Goal: Transaction & Acquisition: Download file/media

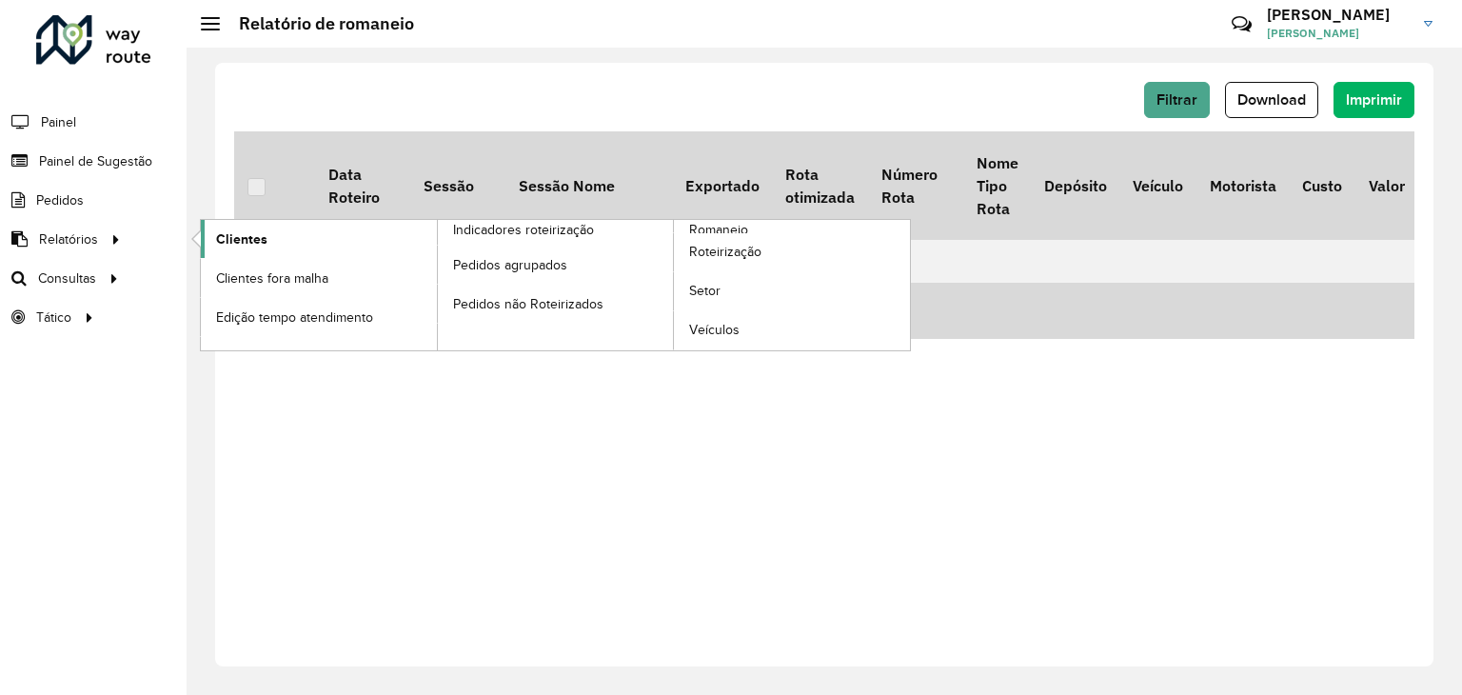
click at [247, 239] on span "Clientes" at bounding box center [241, 239] width 51 height 20
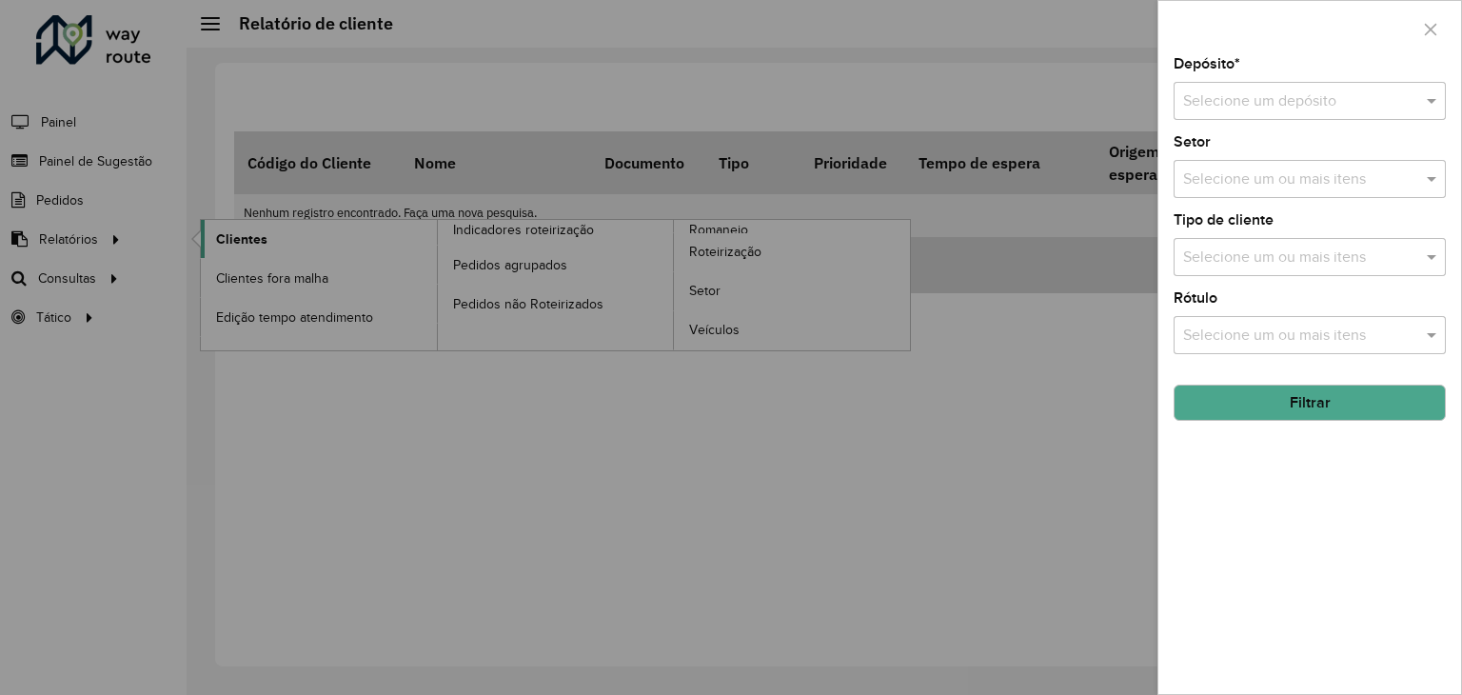
click at [247, 240] on div at bounding box center [731, 347] width 1462 height 695
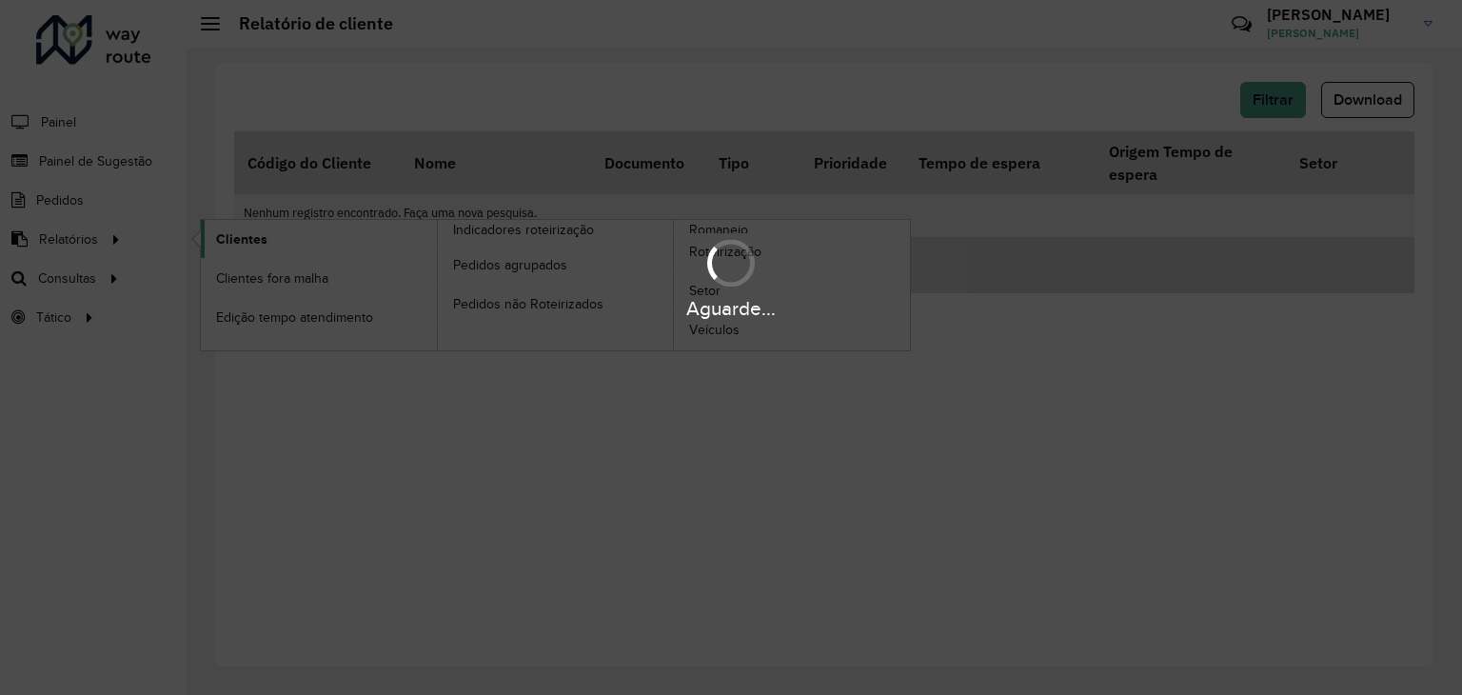
click at [247, 240] on div "Aguarde..." at bounding box center [731, 277] width 1462 height 90
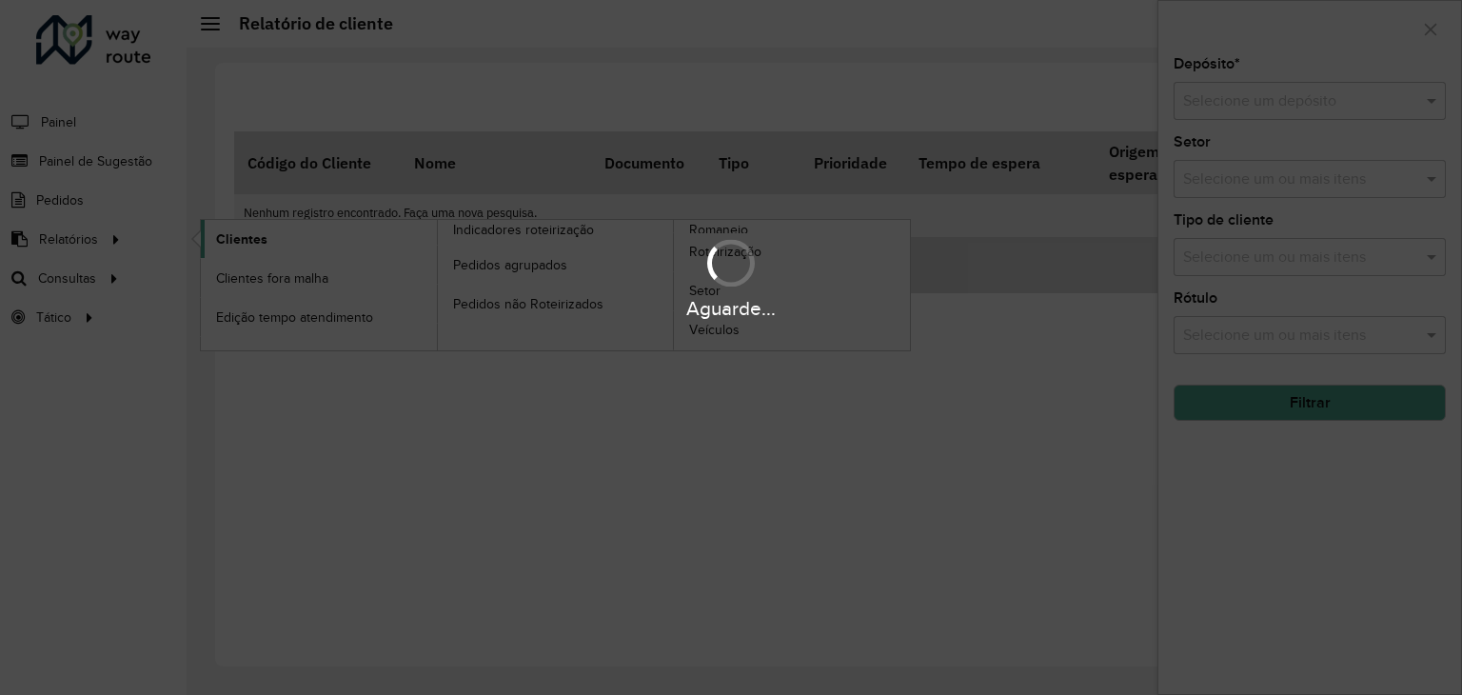
click at [247, 240] on div "Aguarde..." at bounding box center [731, 277] width 1462 height 90
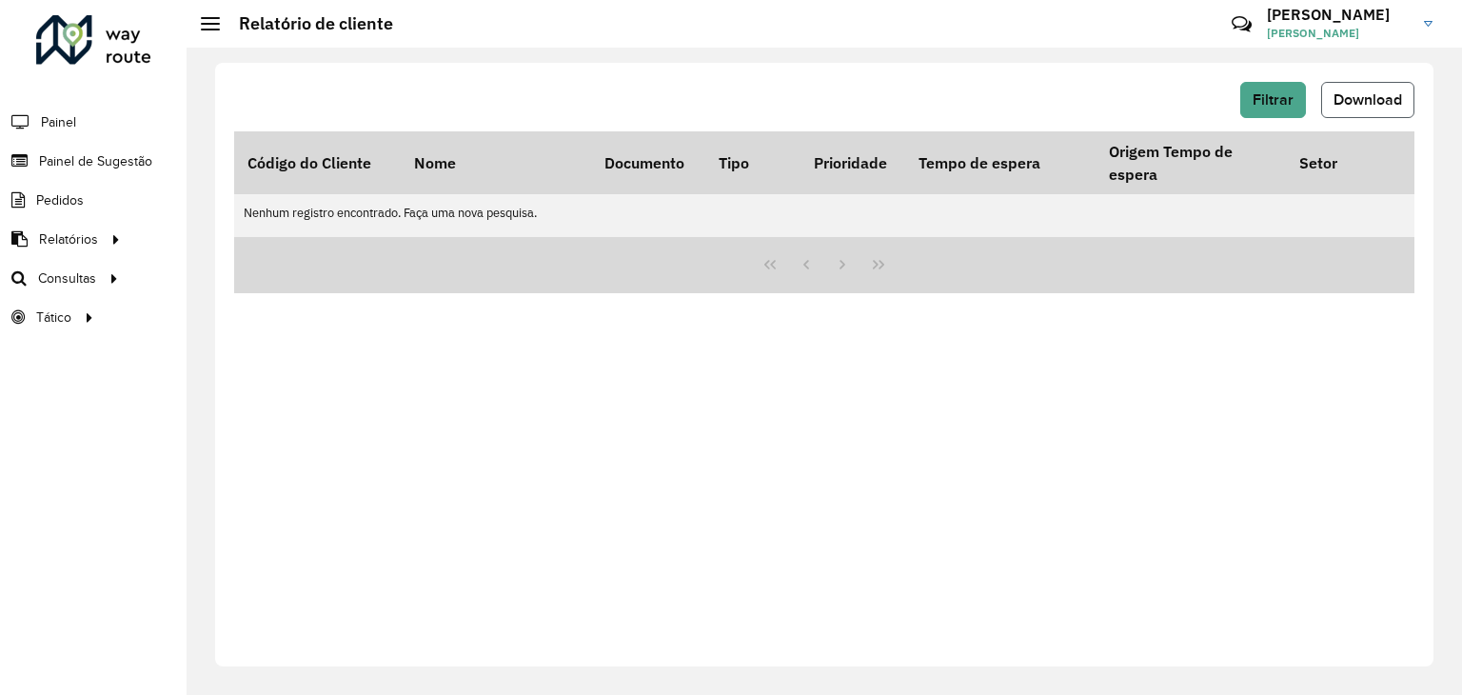
click at [1364, 105] on span "Download" at bounding box center [1367, 99] width 69 height 16
click at [1369, 104] on span "Download" at bounding box center [1367, 99] width 69 height 16
click at [1262, 110] on button "Filtrar" at bounding box center [1273, 100] width 66 height 36
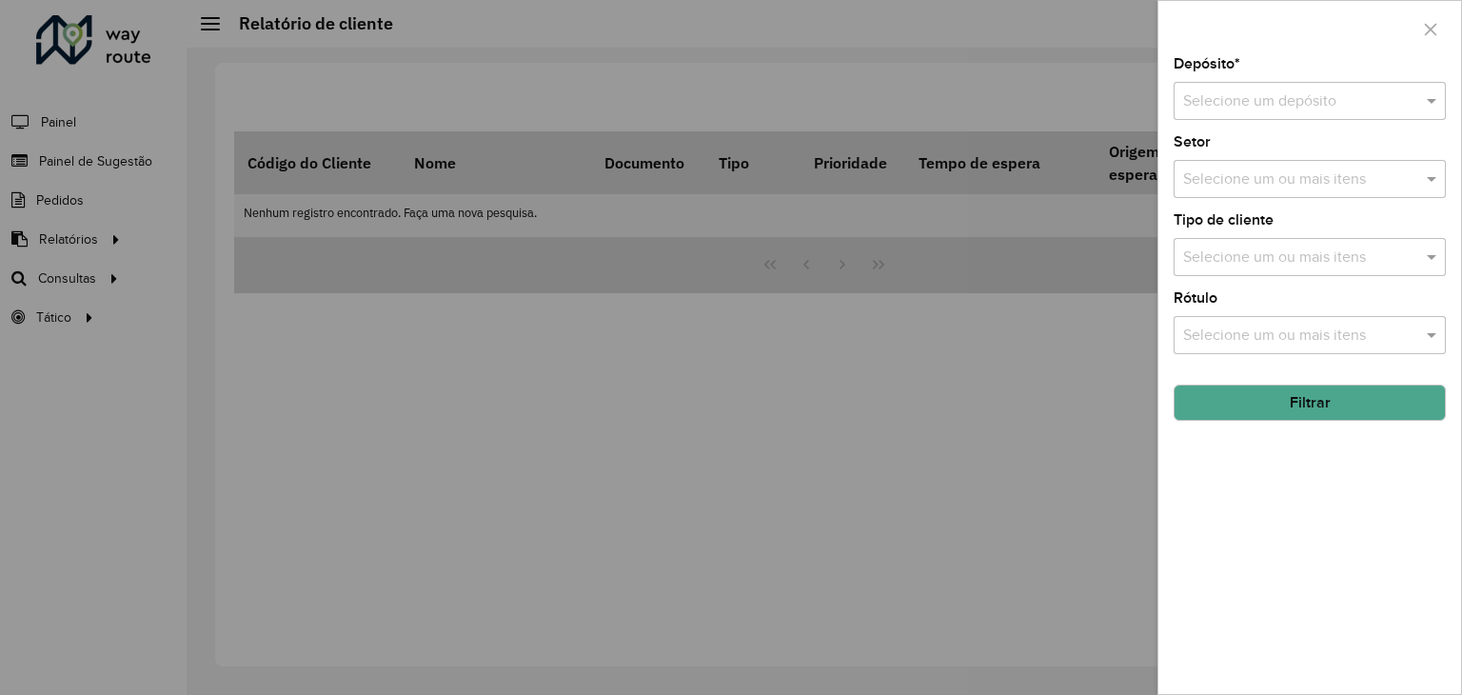
click at [1291, 96] on input "text" at bounding box center [1290, 101] width 215 height 23
click at [1291, 181] on div "CDD Sapucaia" at bounding box center [1309, 188] width 270 height 32
click at [1315, 403] on button "Filtrar" at bounding box center [1310, 403] width 272 height 36
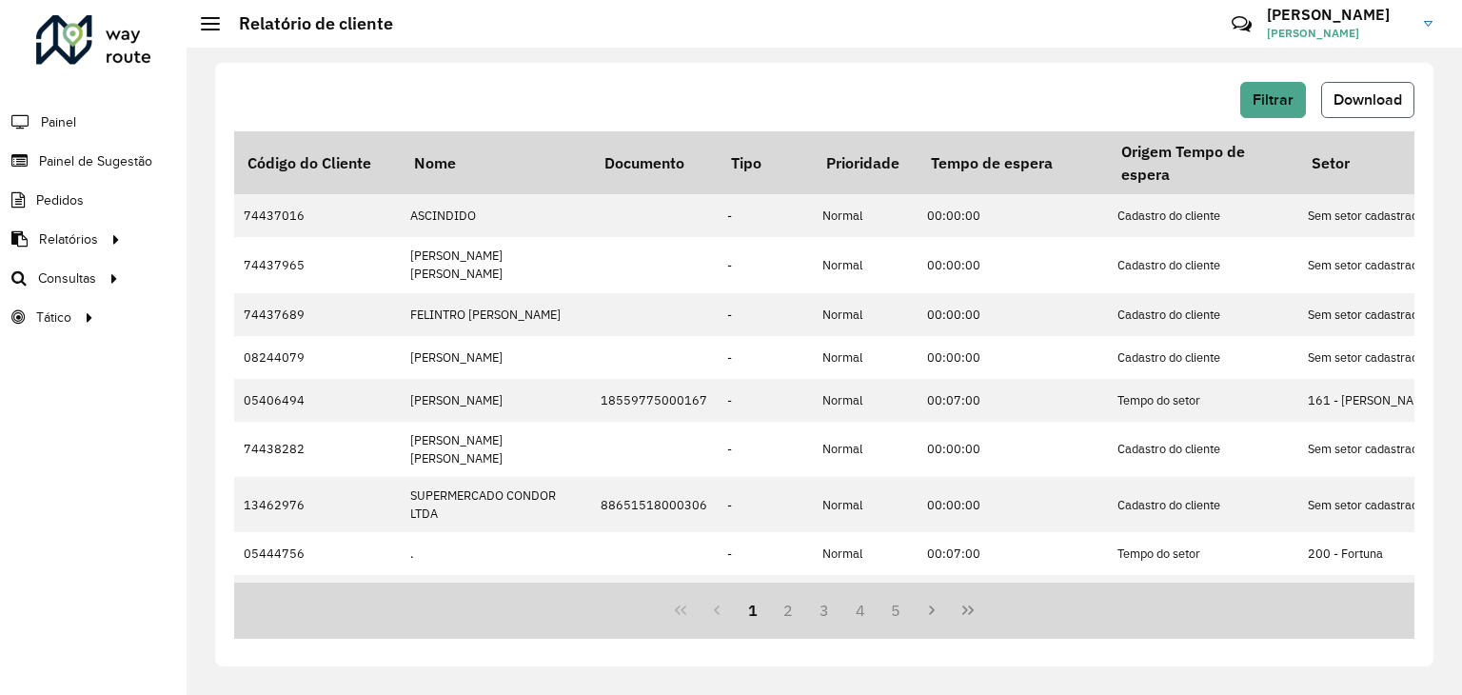
click at [1369, 107] on span "Download" at bounding box center [1367, 99] width 69 height 16
click at [1290, 104] on span "Filtrar" at bounding box center [1273, 99] width 41 height 16
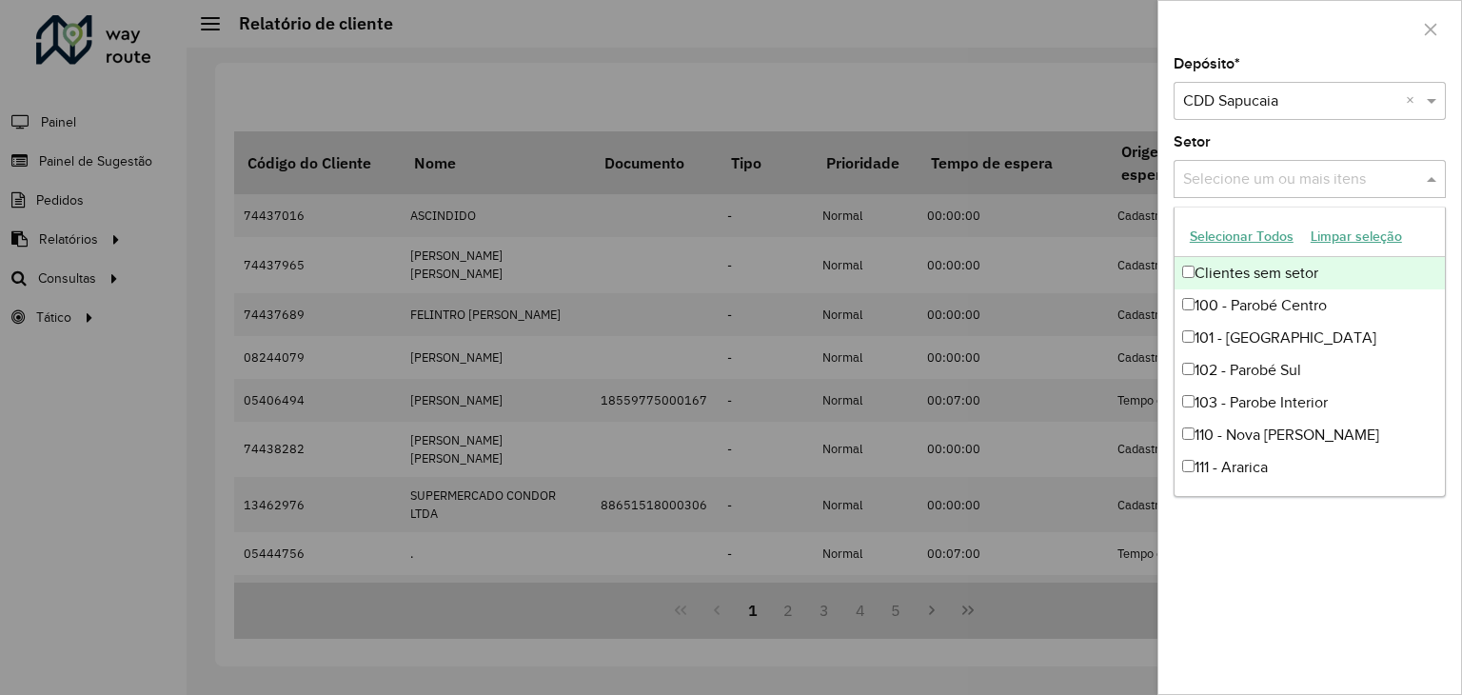
click at [1247, 168] on input "text" at bounding box center [1300, 179] width 244 height 23
click at [1294, 109] on input "text" at bounding box center [1290, 101] width 215 height 23
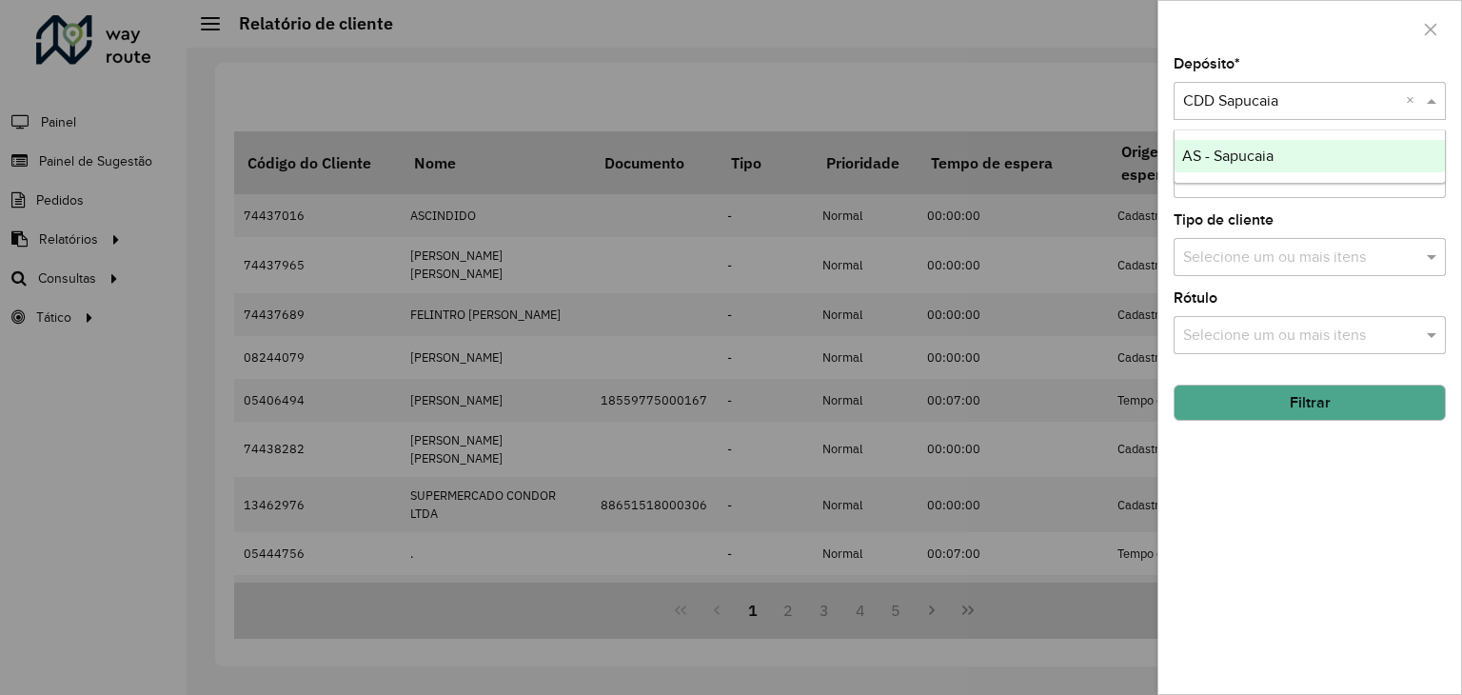
click at [1253, 148] on span "AS - Sapucaia" at bounding box center [1227, 156] width 91 height 16
click at [1248, 414] on button "Filtrar" at bounding box center [1310, 403] width 272 height 36
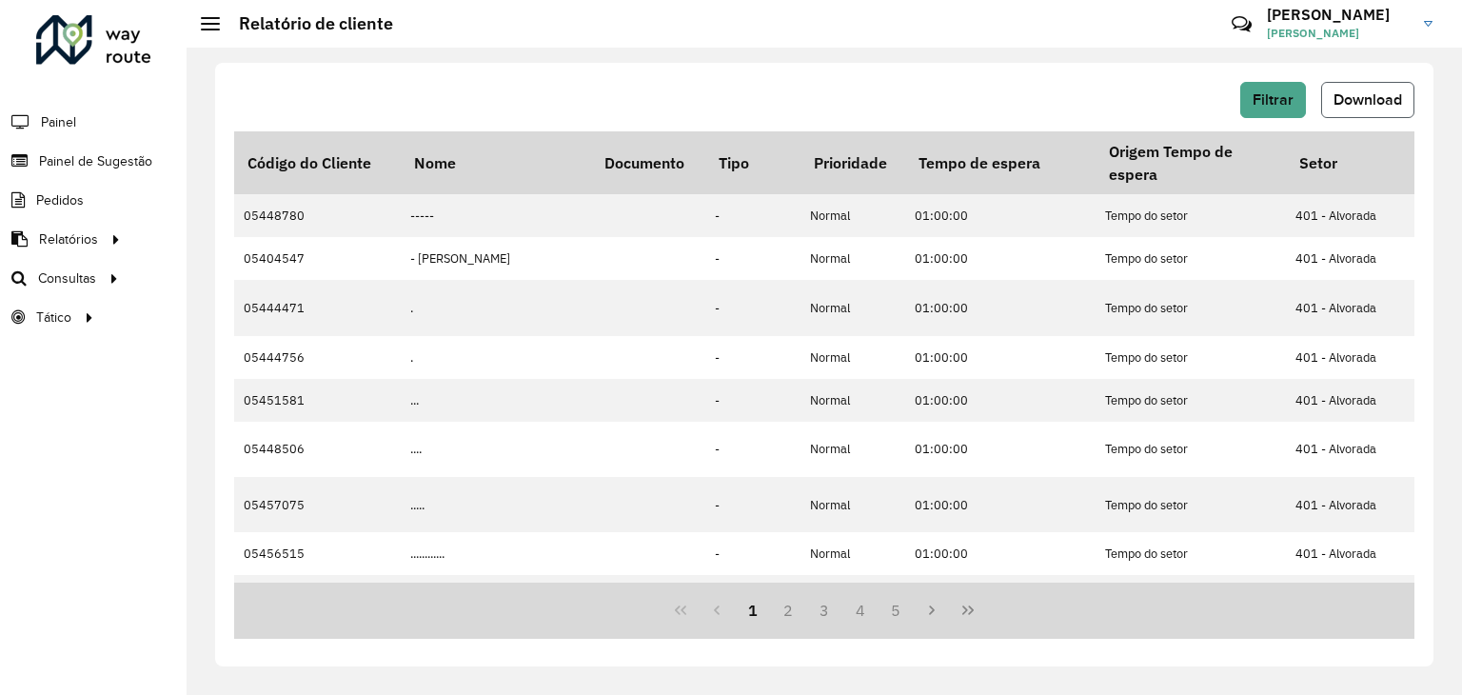
click at [1363, 107] on span "Download" at bounding box center [1367, 99] width 69 height 16
